Goal: Check status: Check status

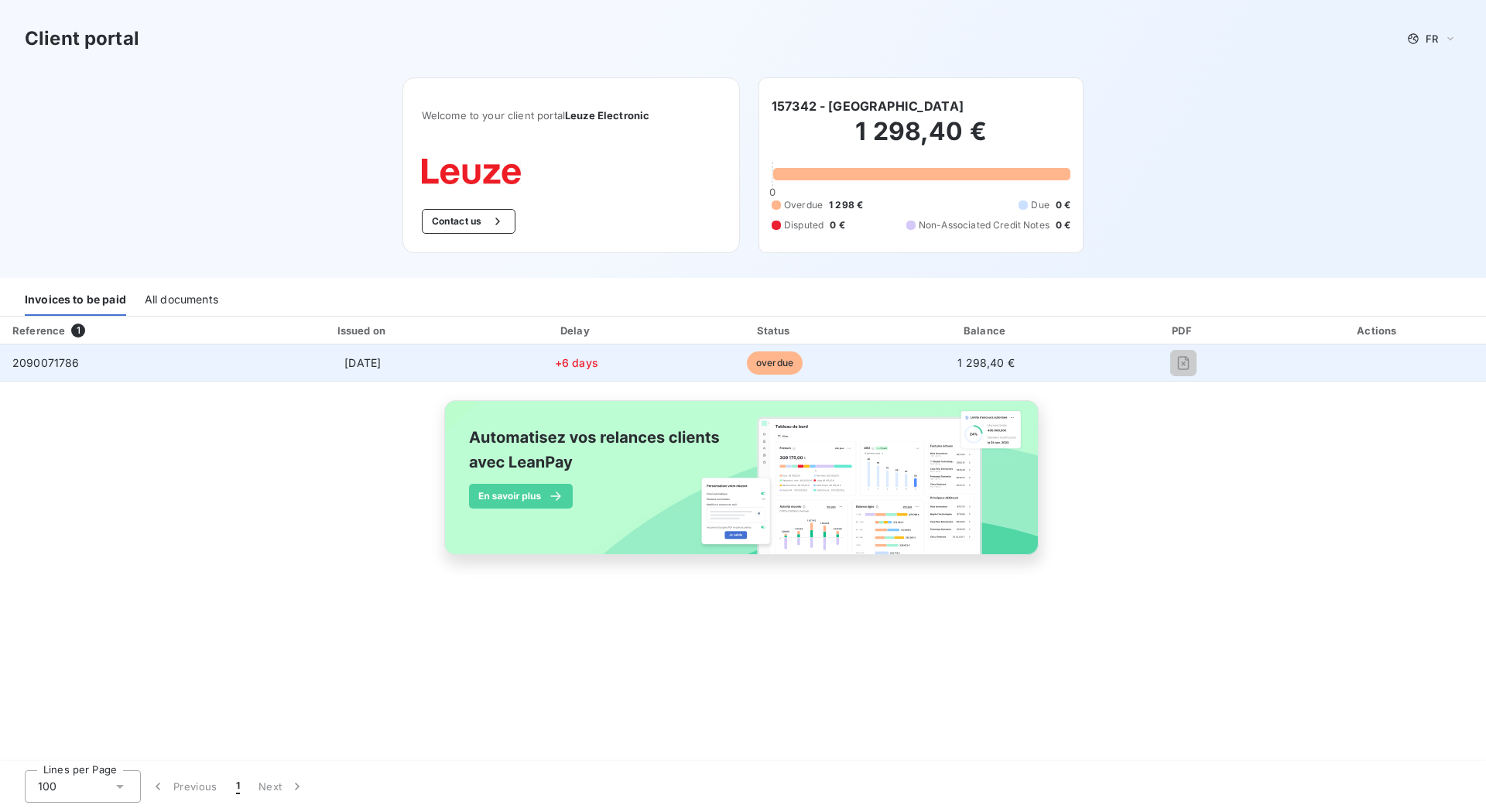
click at [105, 368] on td "2090071786" at bounding box center [123, 363] width 246 height 37
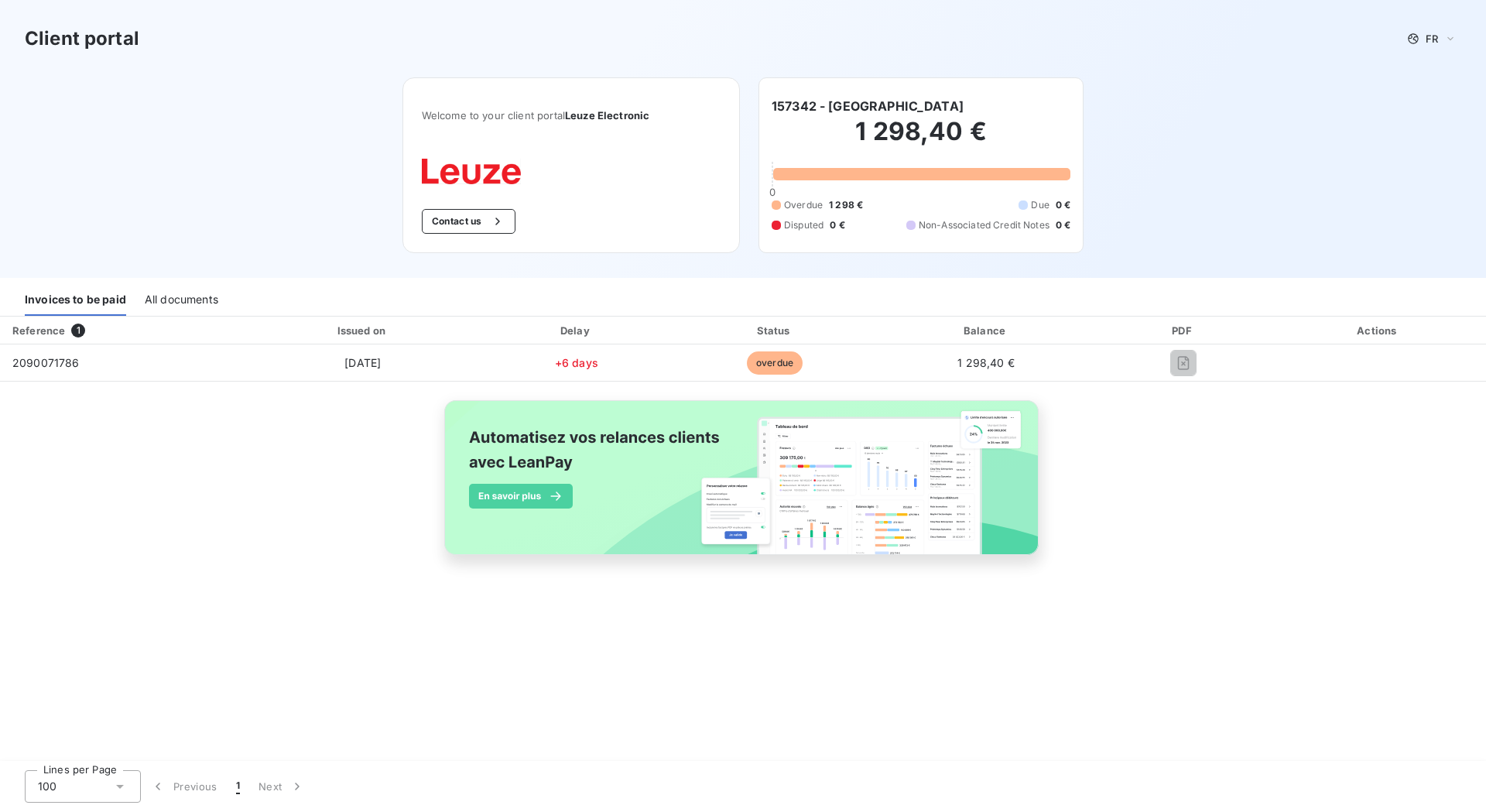
click at [168, 306] on div "All documents" at bounding box center [181, 299] width 74 height 32
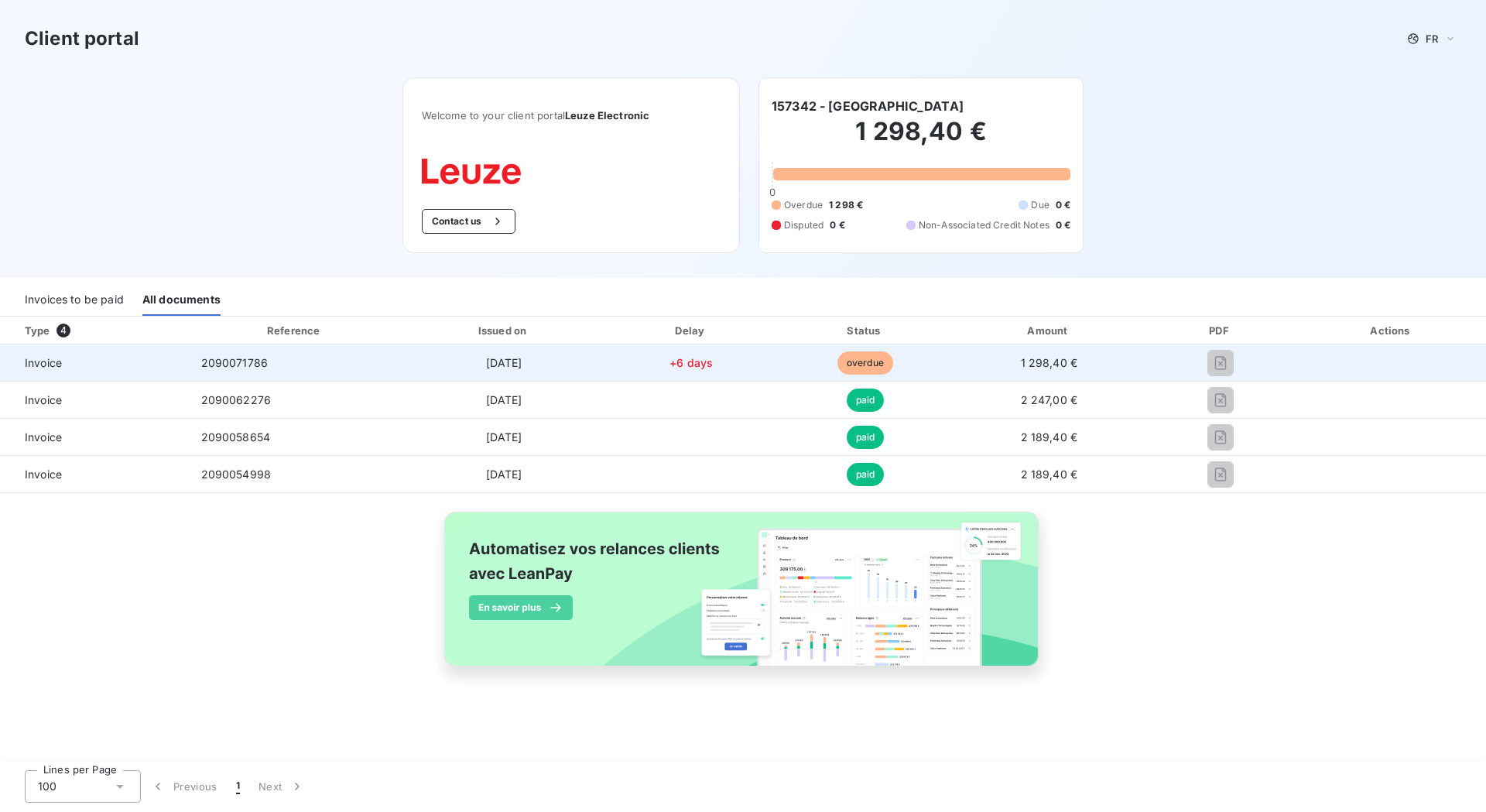
click at [127, 360] on span "Invoice" at bounding box center [94, 362] width 164 height 16
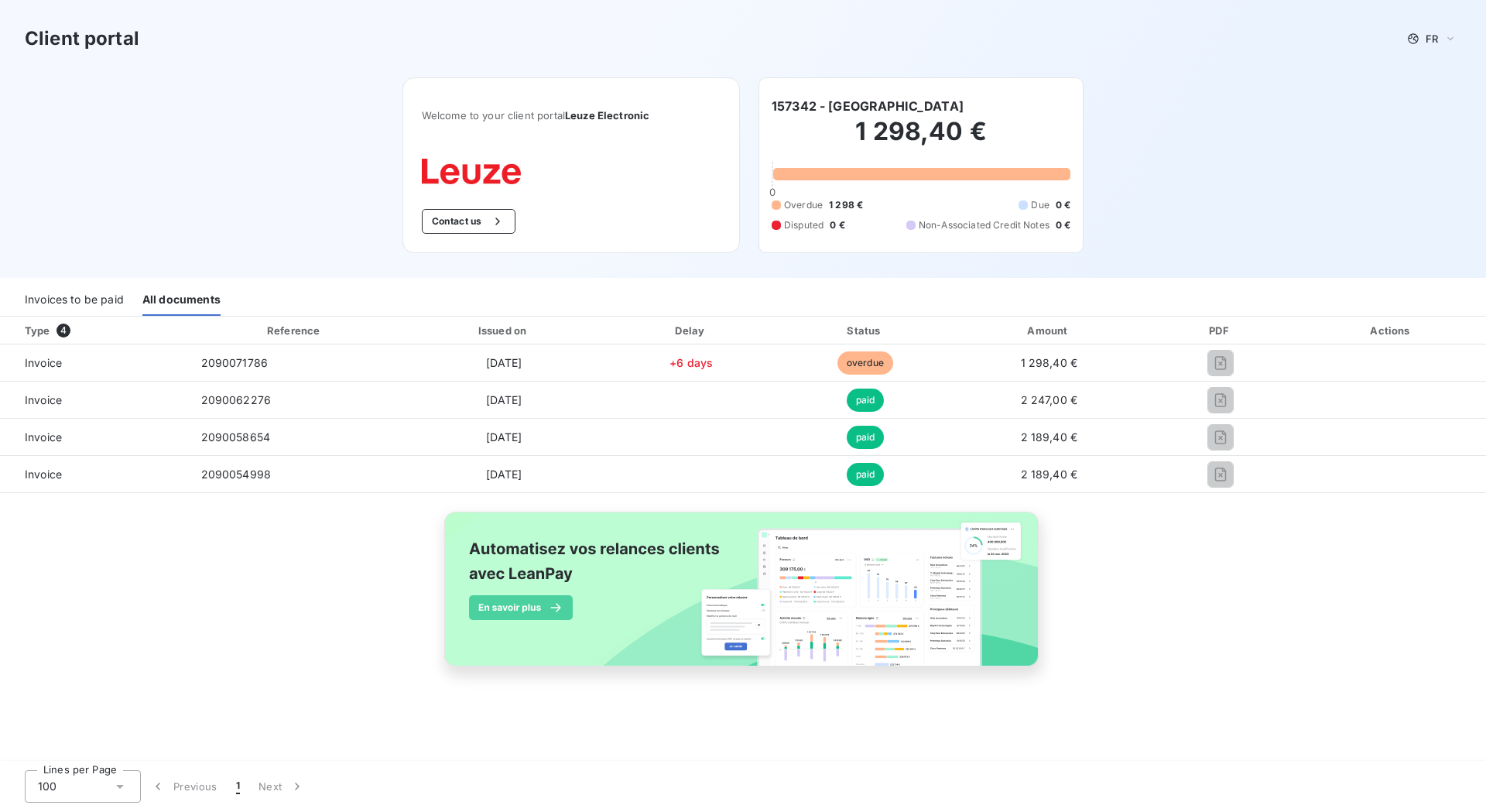
click at [71, 305] on div "Invoices to be paid" at bounding box center [74, 299] width 99 height 32
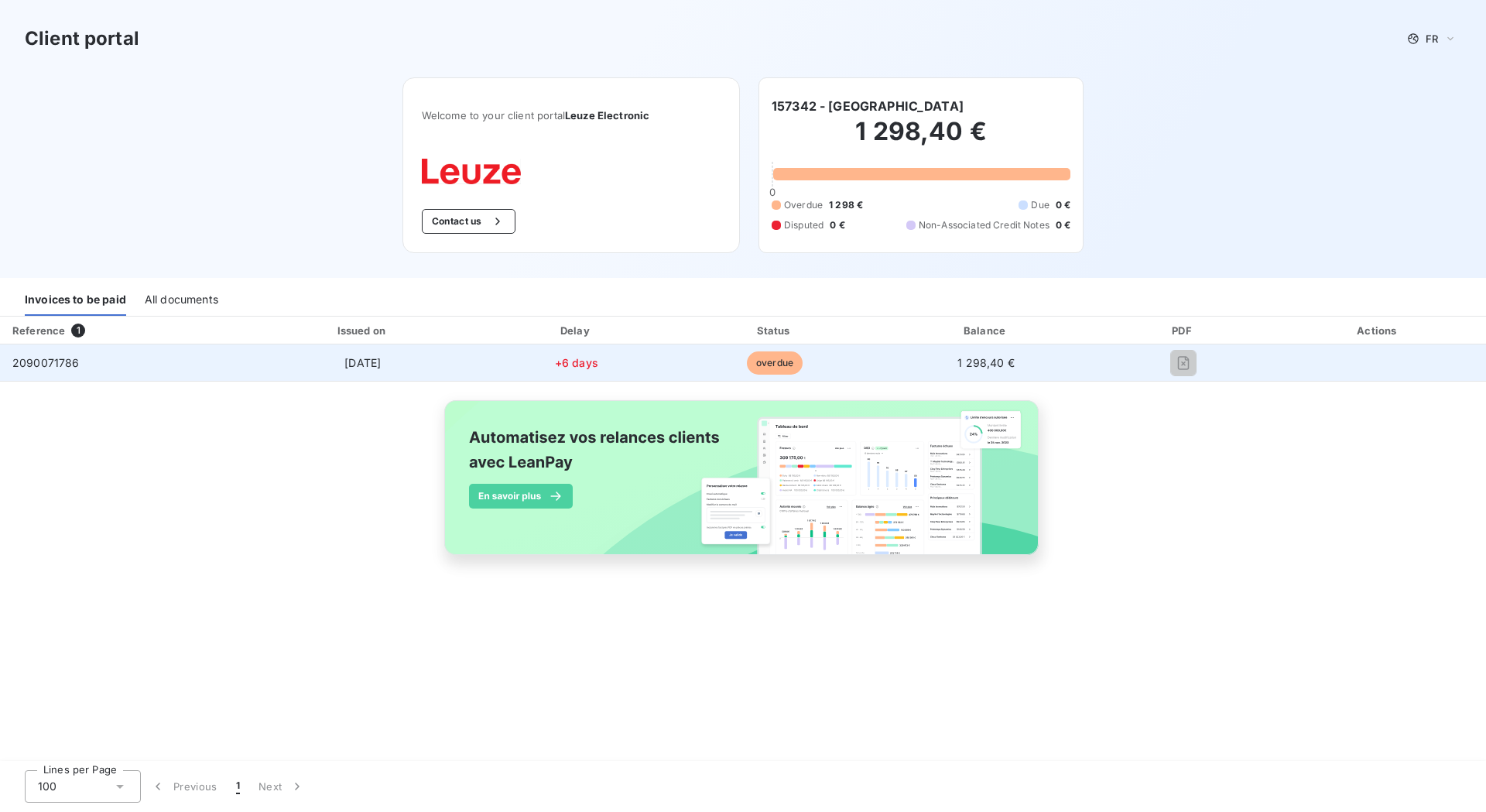
click at [167, 364] on td "2090071786" at bounding box center [123, 363] width 246 height 37
click at [398, 366] on td "[DATE]" at bounding box center [363, 363] width 234 height 37
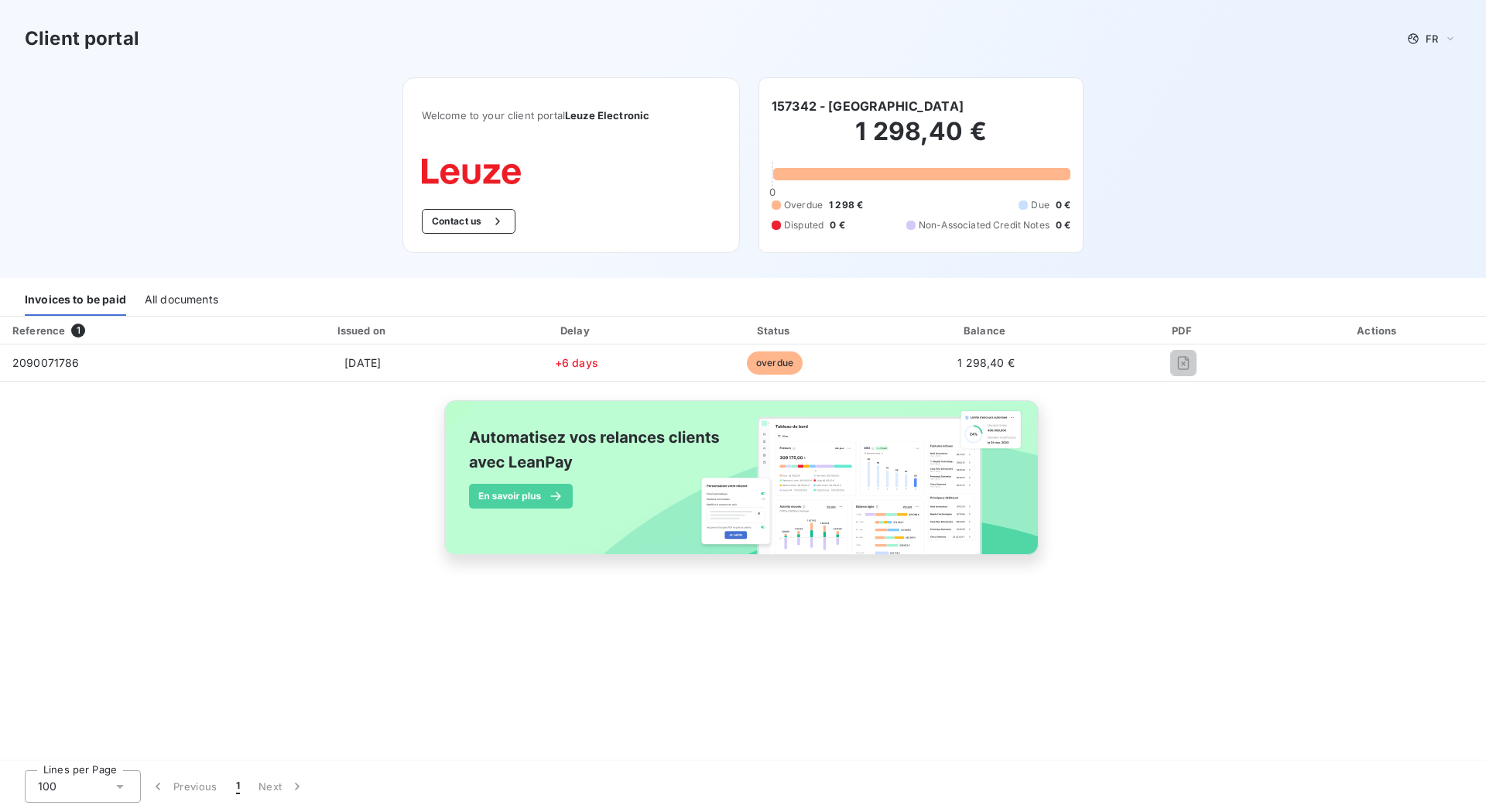
click at [178, 300] on div "All documents" at bounding box center [181, 299] width 74 height 32
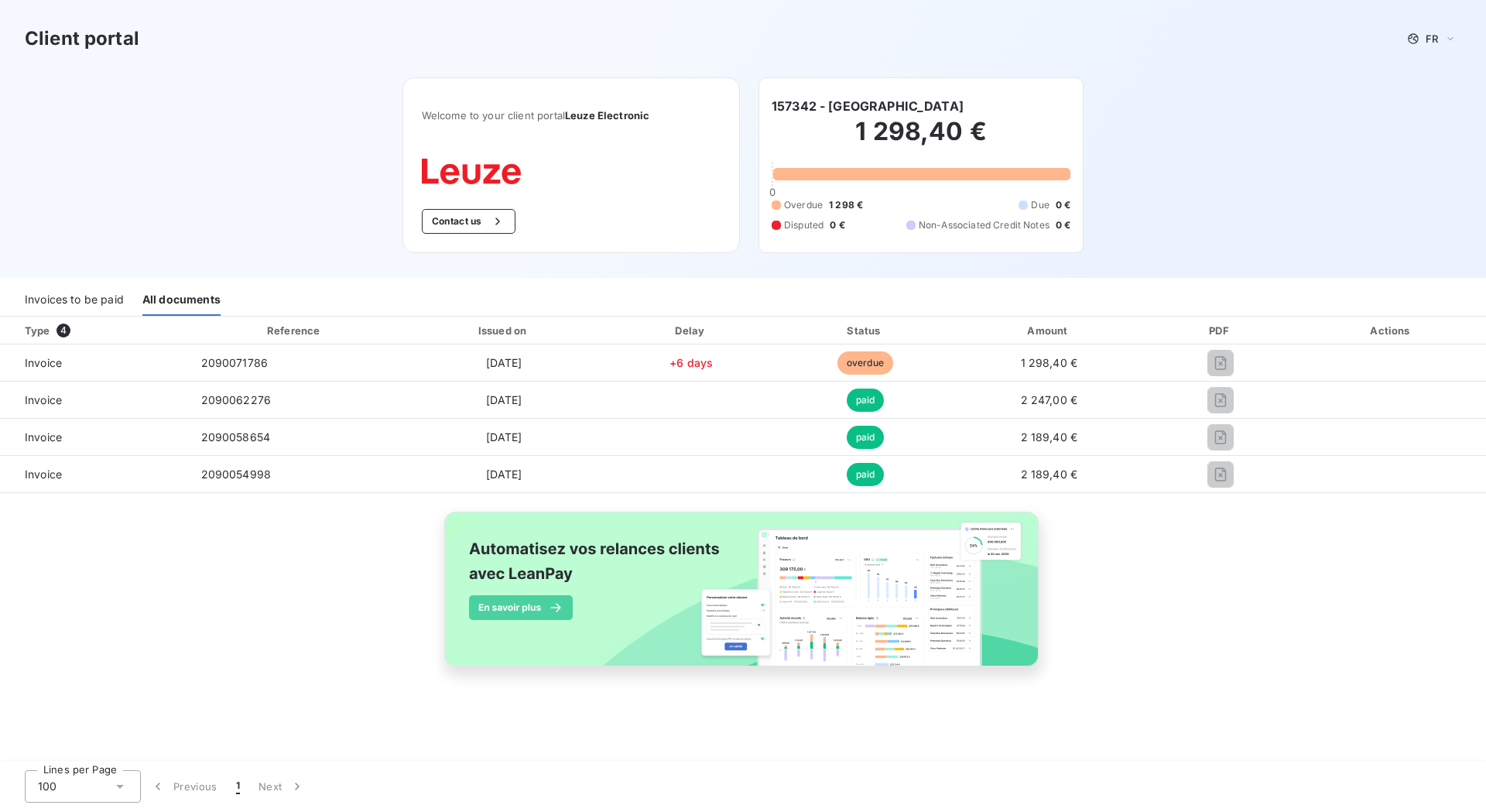
click at [96, 297] on div "Invoices to be paid" at bounding box center [74, 299] width 99 height 32
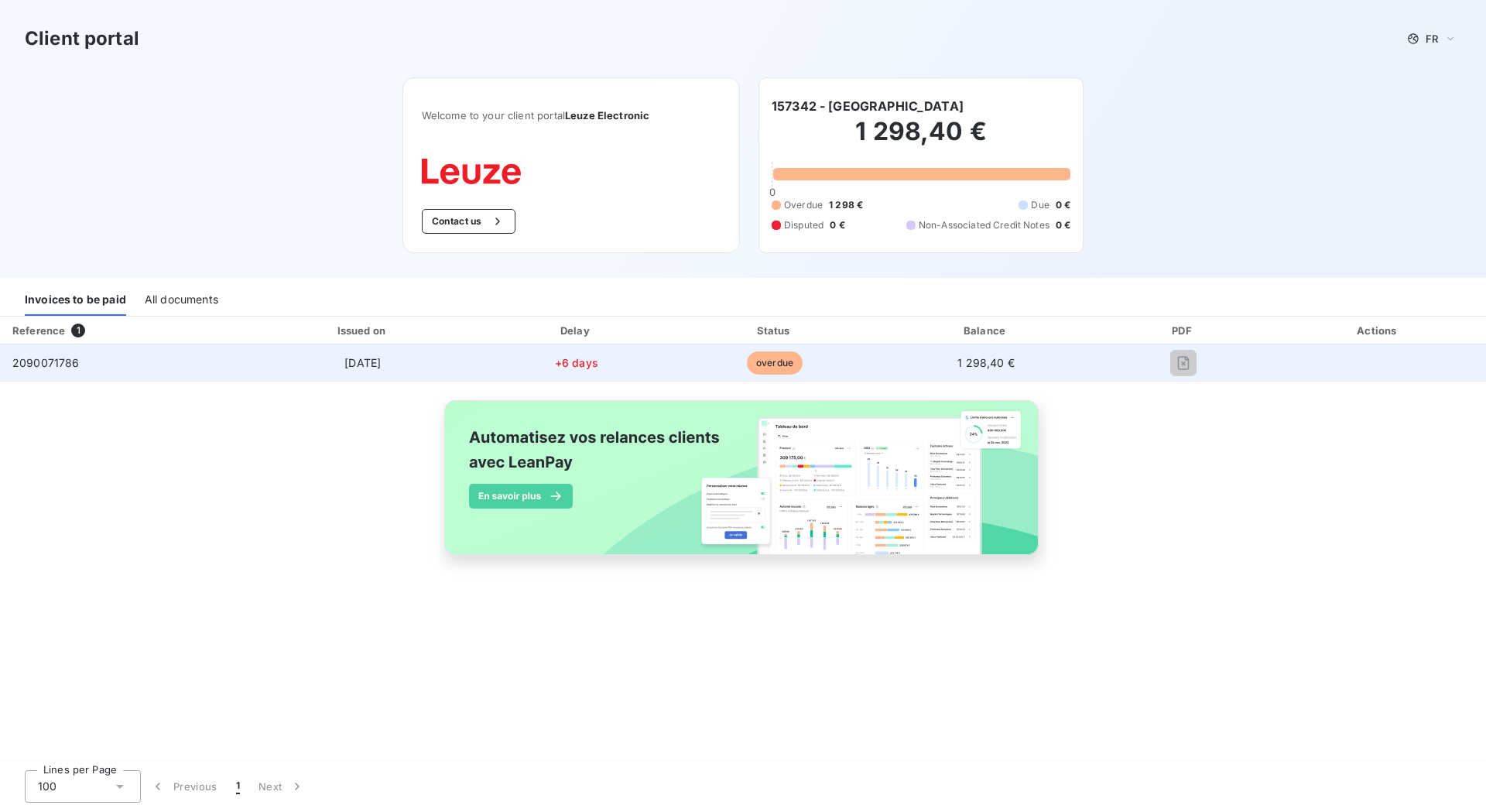
click at [772, 366] on span "overdue" at bounding box center [774, 362] width 56 height 23
drag, startPoint x: 589, startPoint y: 361, endPoint x: 551, endPoint y: 364, distance: 38.1
click at [551, 364] on td "+6 days" at bounding box center [577, 363] width 194 height 37
